Goal: Find specific page/section: Find specific page/section

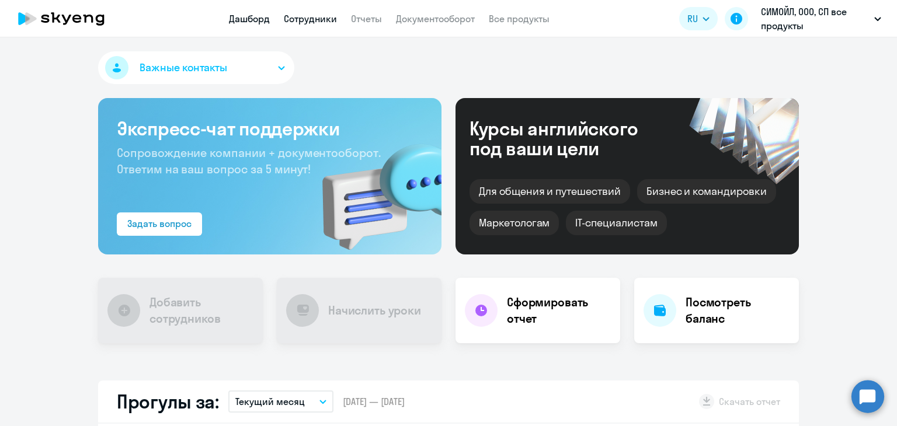
click at [324, 23] on link "Сотрудники" at bounding box center [310, 19] width 53 height 12
select select "30"
click at [320, 19] on link "Сотрудники" at bounding box center [310, 19] width 53 height 12
select select "30"
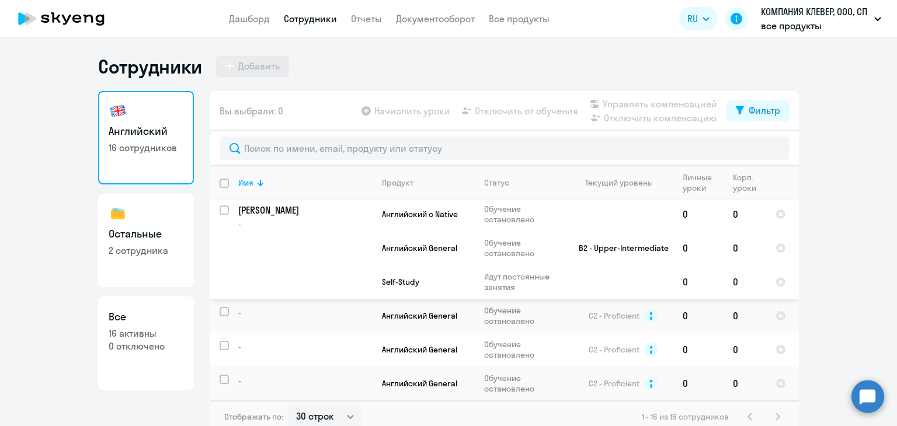
scroll to position [711, 0]
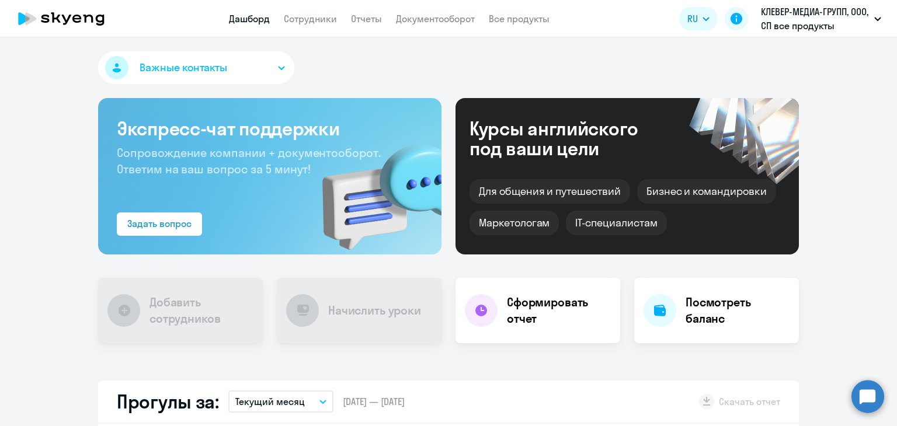
click at [336, 11] on app-header "Дашборд Сотрудники Отчеты Документооборот Все продукты Дашборд Сотрудники Отчет…" at bounding box center [448, 18] width 897 height 37
click at [332, 15] on link "Сотрудники" at bounding box center [310, 19] width 53 height 12
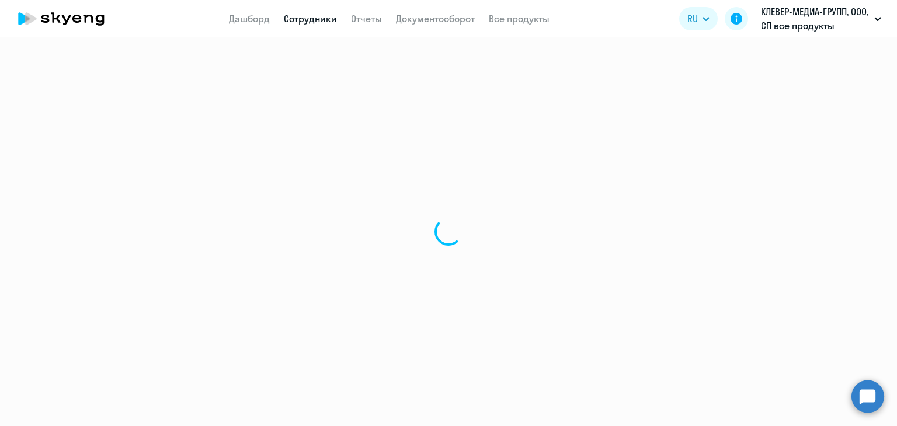
select select "30"
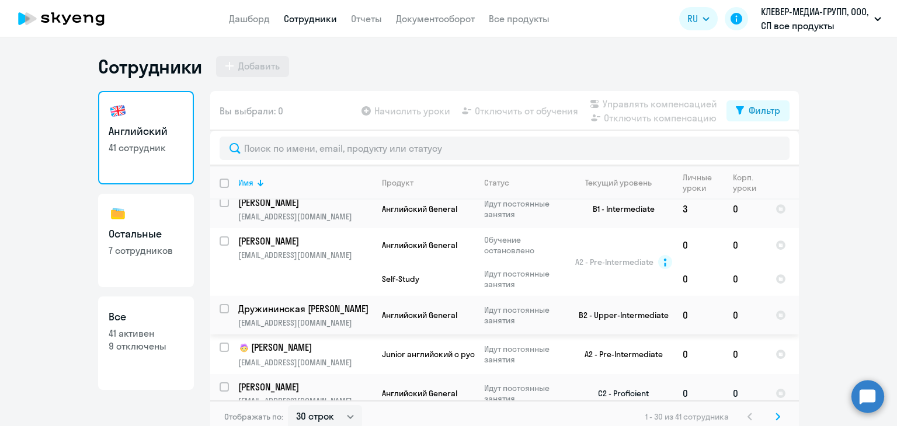
scroll to position [1372, 0]
